Goal: Transaction & Acquisition: Purchase product/service

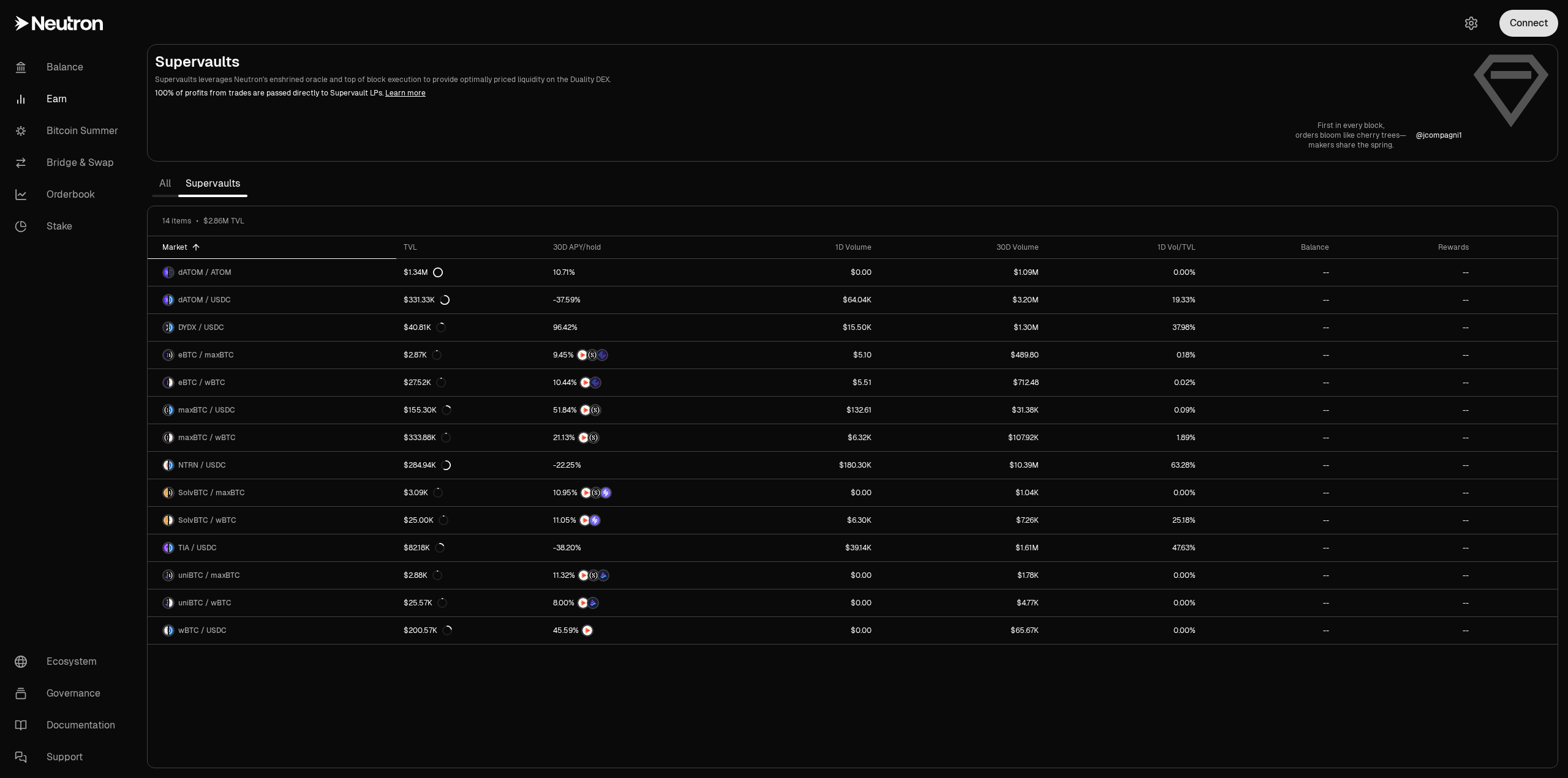
click at [1534, 27] on button "Connect" at bounding box center [1527, 23] width 58 height 27
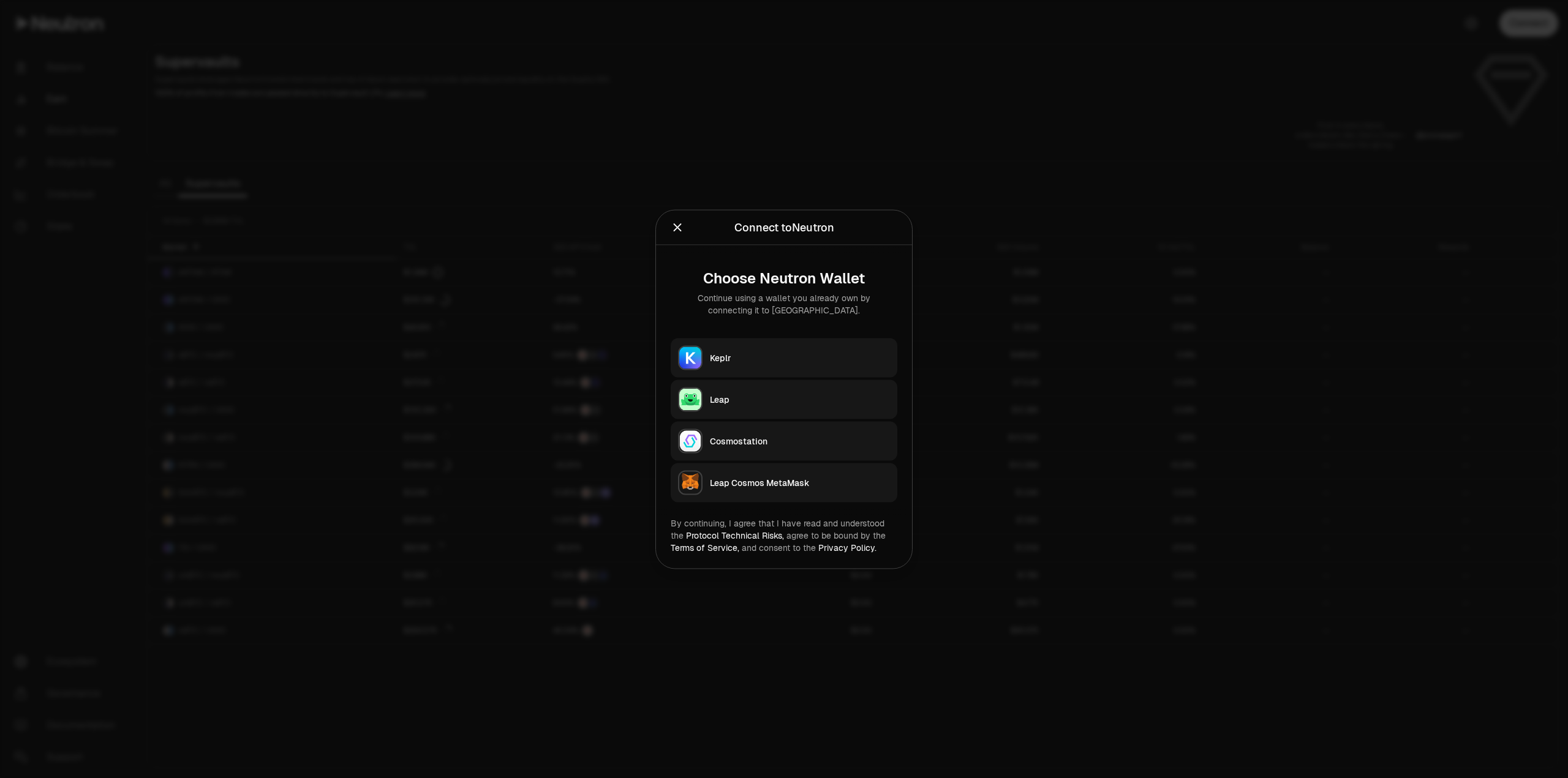
click at [756, 365] on button "Keplr" at bounding box center [783, 358] width 226 height 40
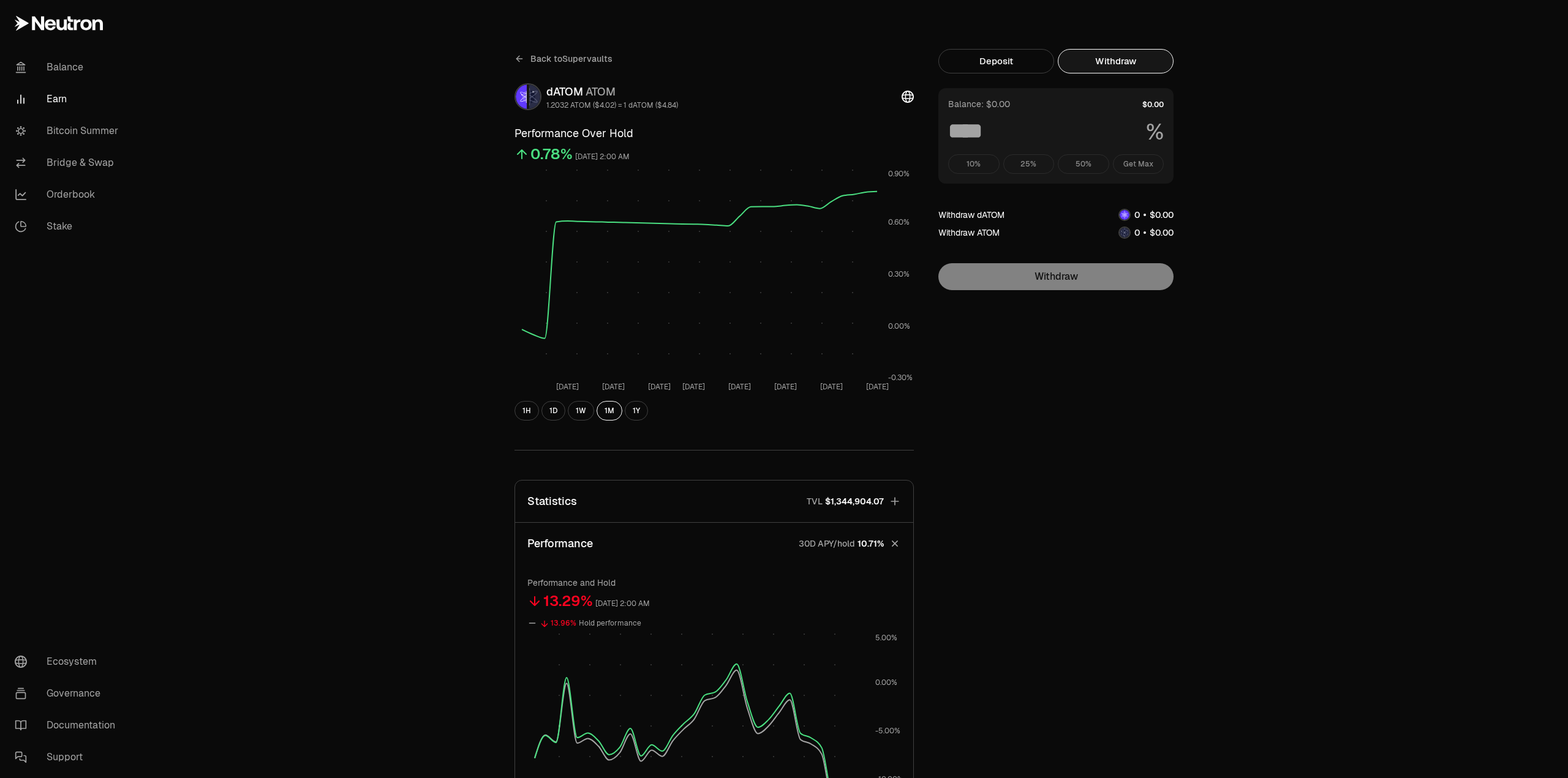
scroll to position [77, 0]
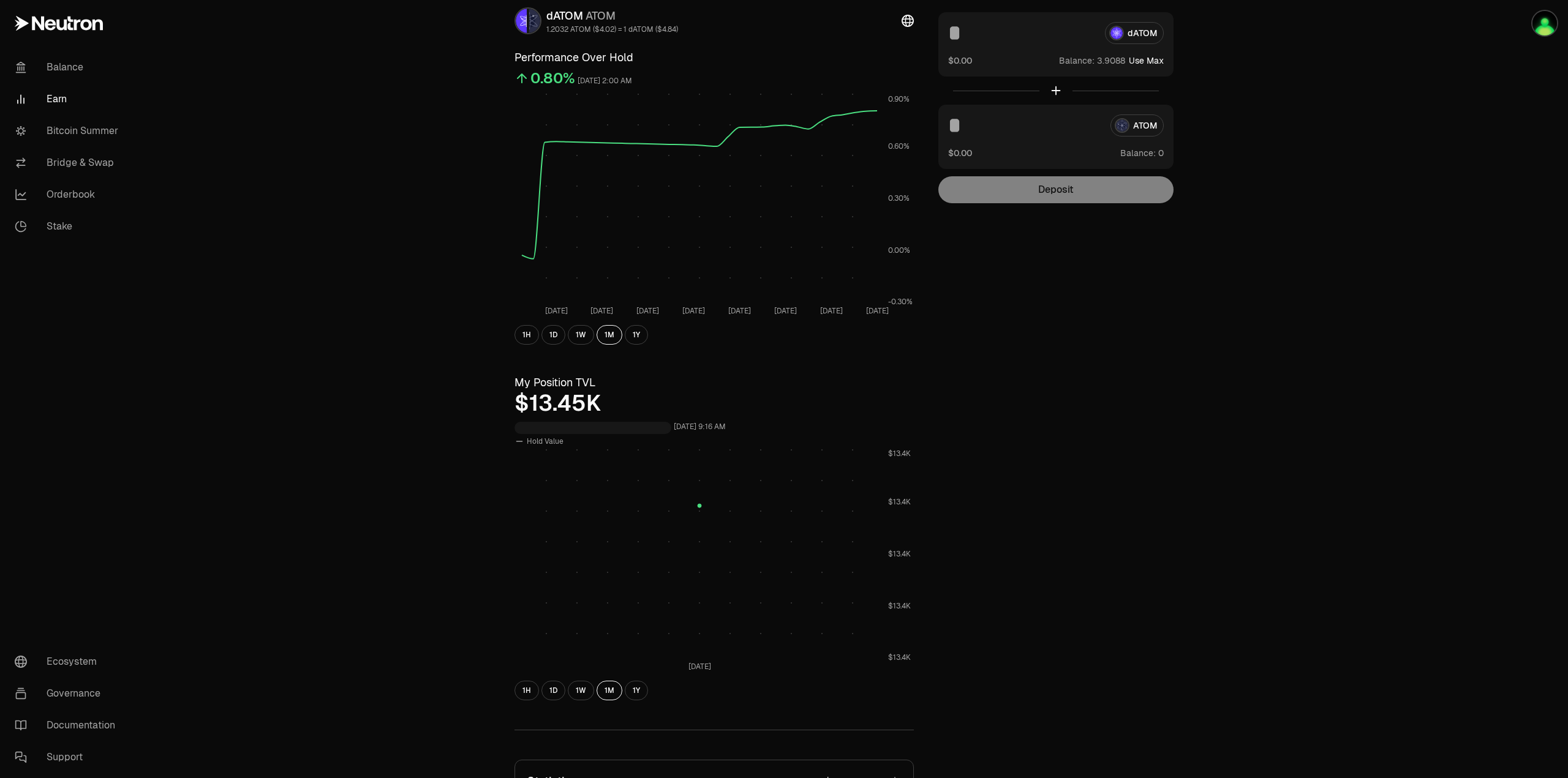
scroll to position [15, 0]
